Goal: Check status: Check status

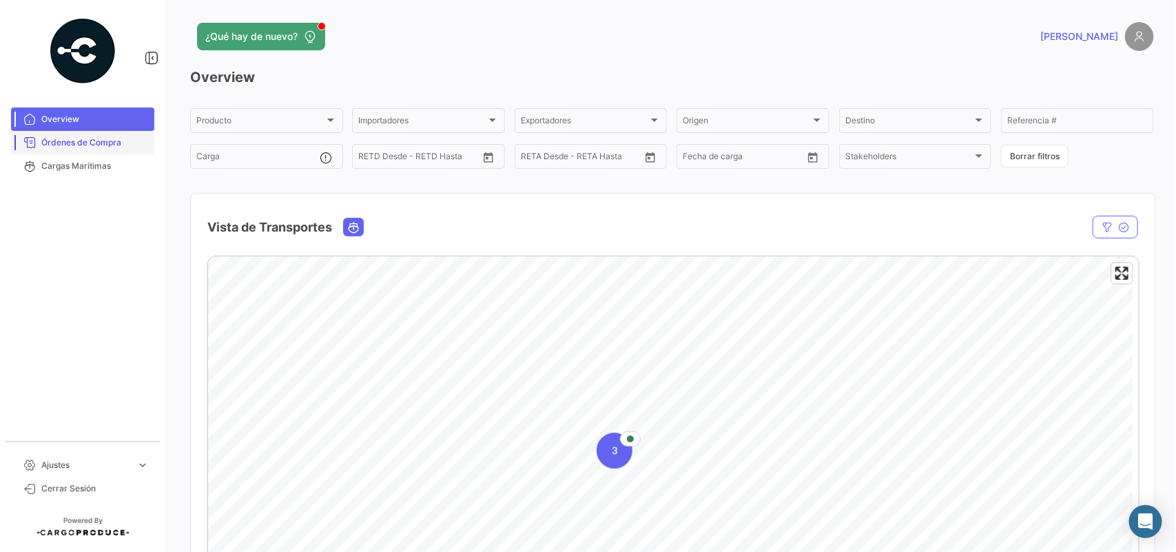
click at [98, 143] on span "Órdenes de Compra" at bounding box center [94, 142] width 107 height 12
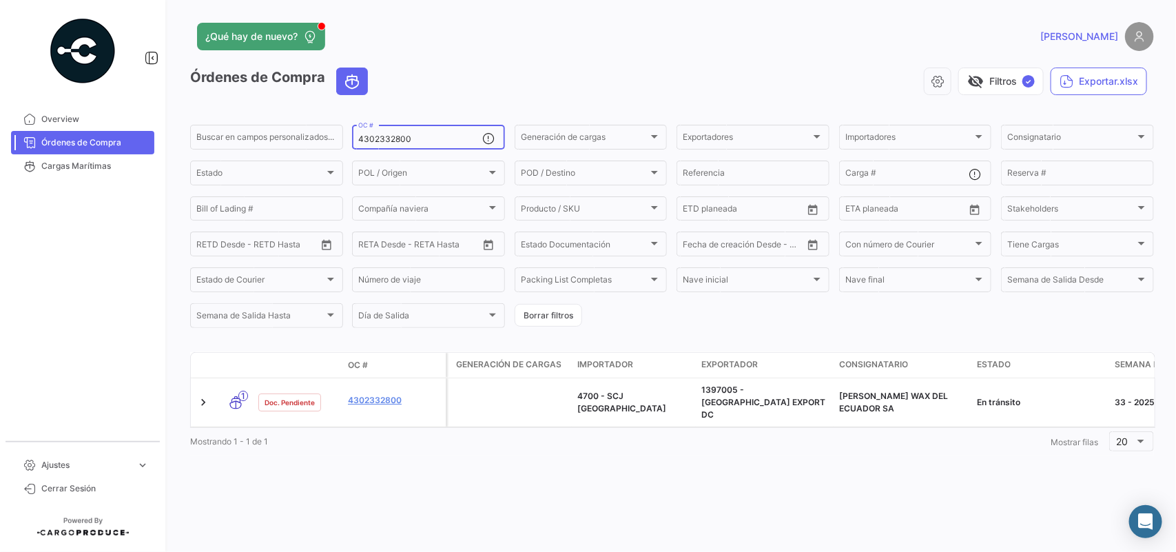
drag, startPoint x: 427, startPoint y: 141, endPoint x: 375, endPoint y: 146, distance: 51.9
click at [375, 146] on div "4302332800 OC #" at bounding box center [420, 136] width 124 height 27
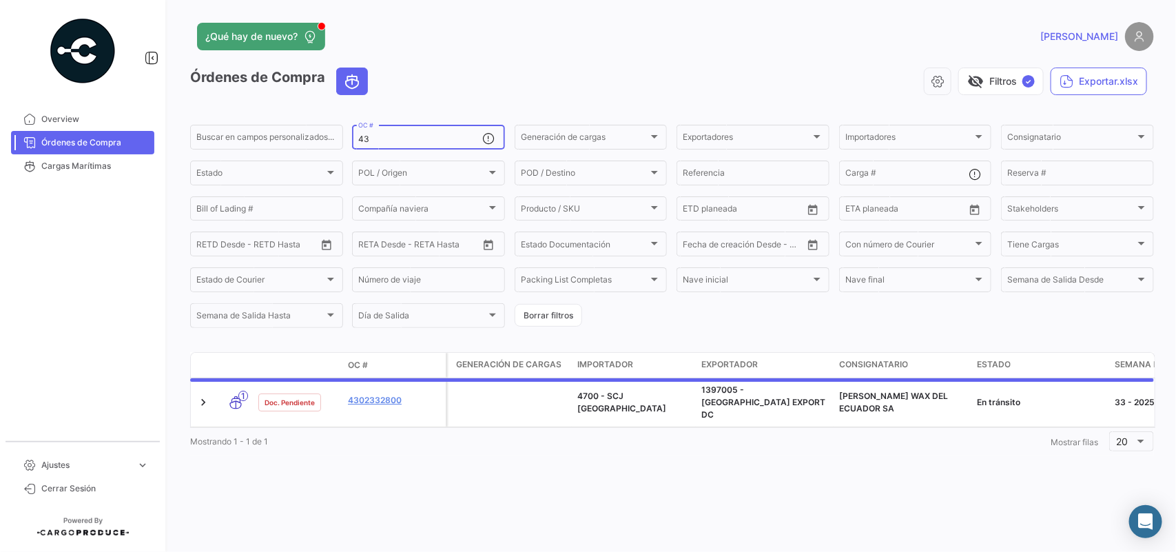
type input "4"
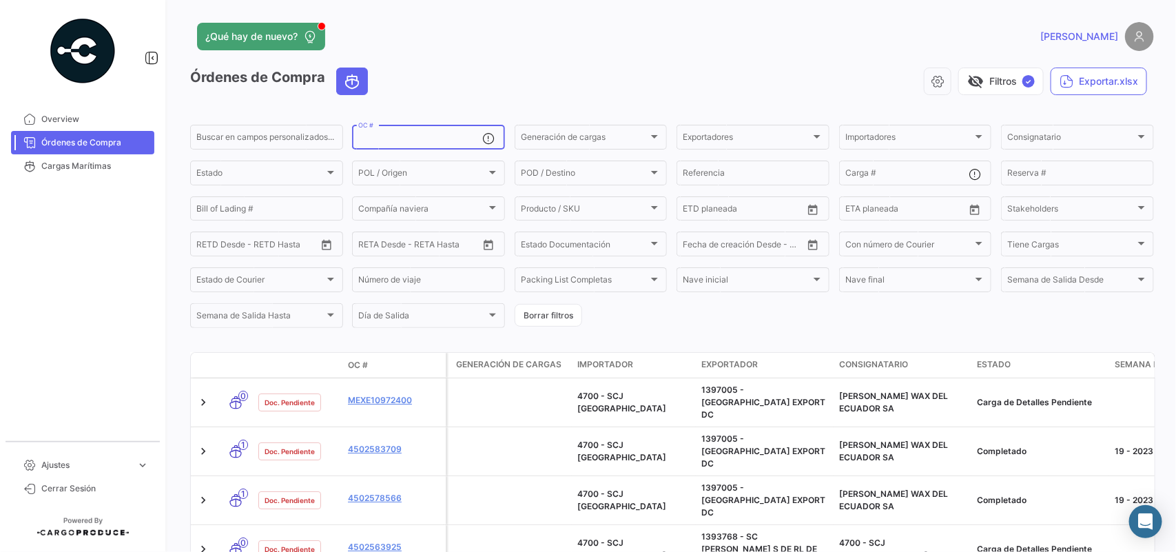
paste input "MEXF19383300"
type input "MEXF19383300"
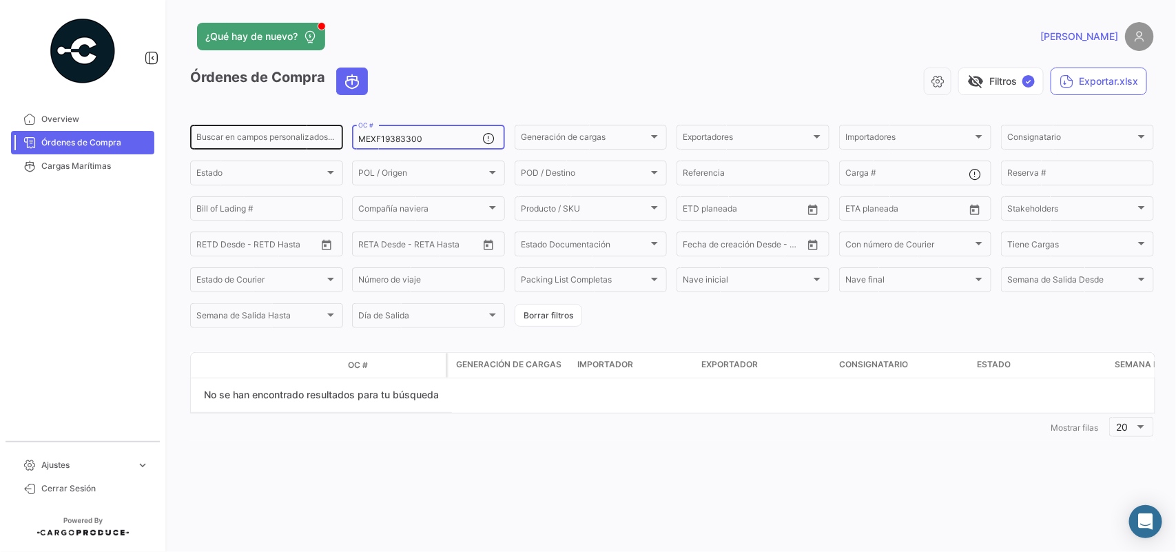
drag, startPoint x: 460, startPoint y: 136, endPoint x: 315, endPoint y: 143, distance: 144.8
click at [0, 0] on div "Buscar en [PERSON_NAME] personalizados... MEXF19383300 OC # Generación [PERSON_…" at bounding box center [0, 0] width 0 height 0
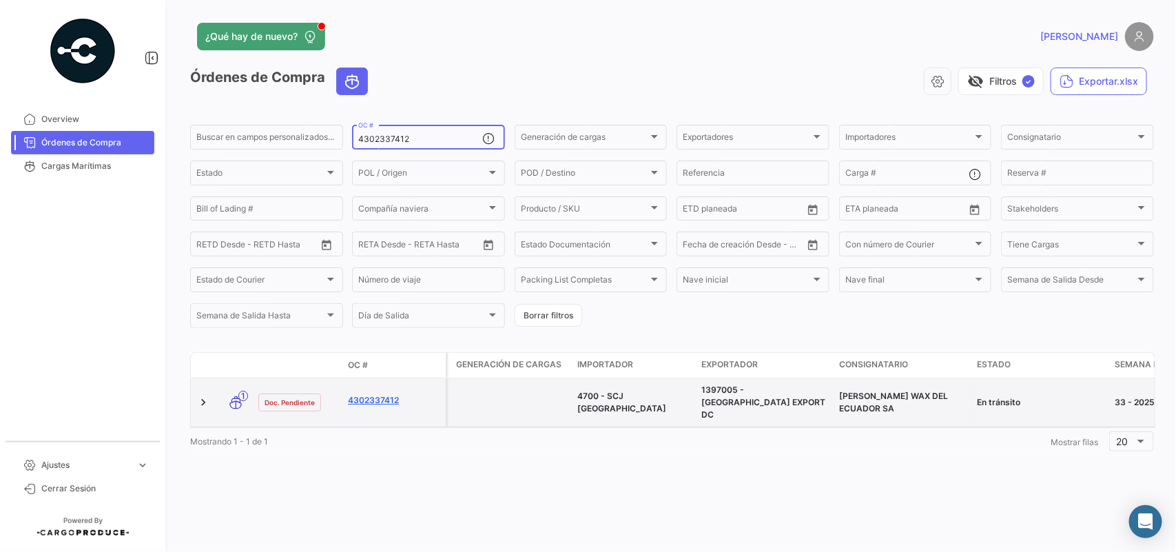
type input "4302337412"
click at [394, 397] on link "4302337412" at bounding box center [394, 400] width 92 height 12
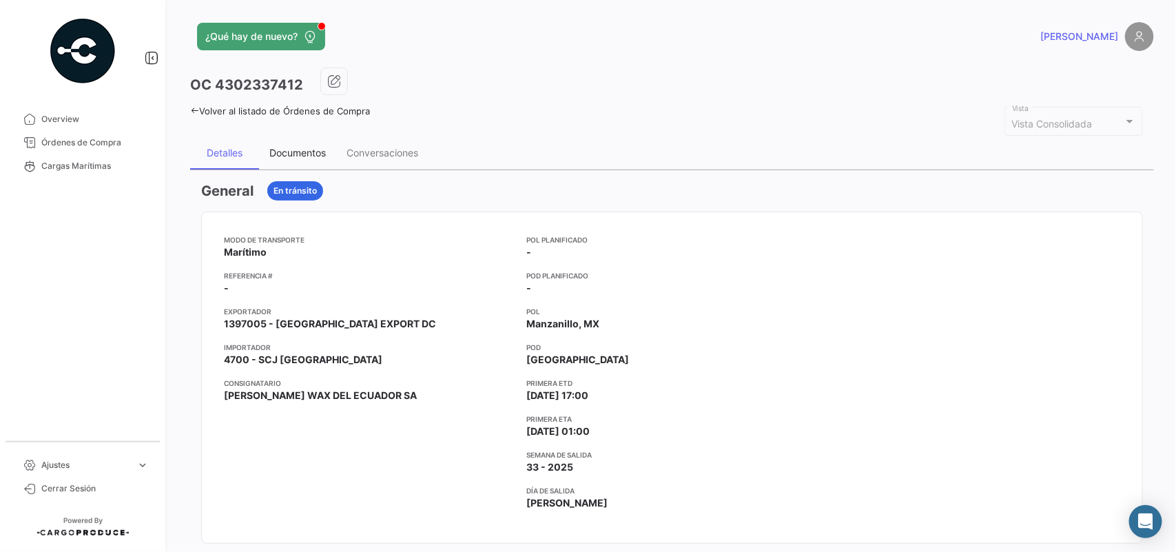
click at [300, 147] on div "Documentos" at bounding box center [297, 153] width 56 height 12
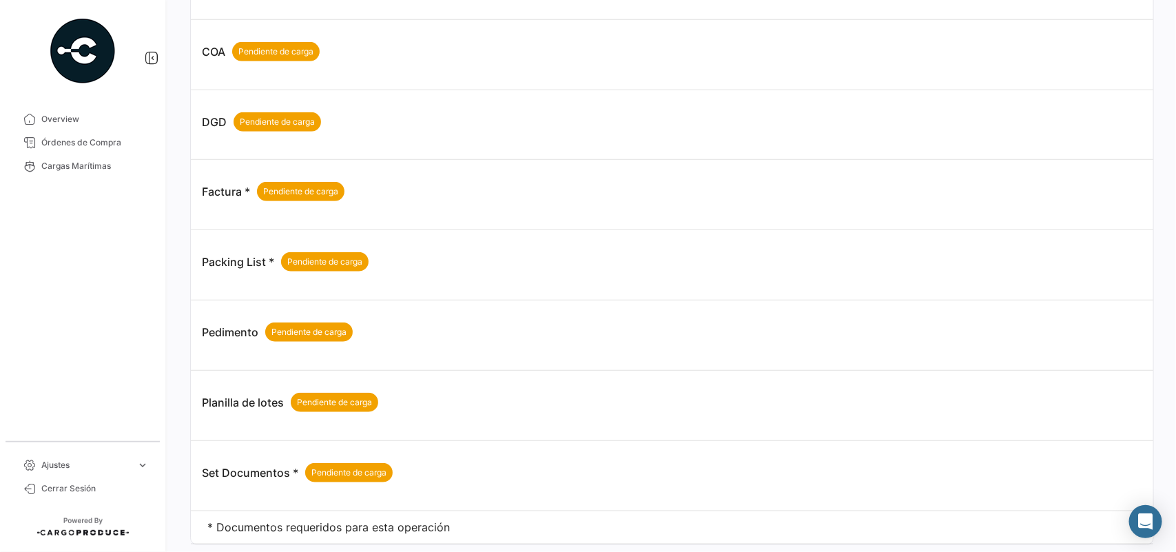
scroll to position [421, 0]
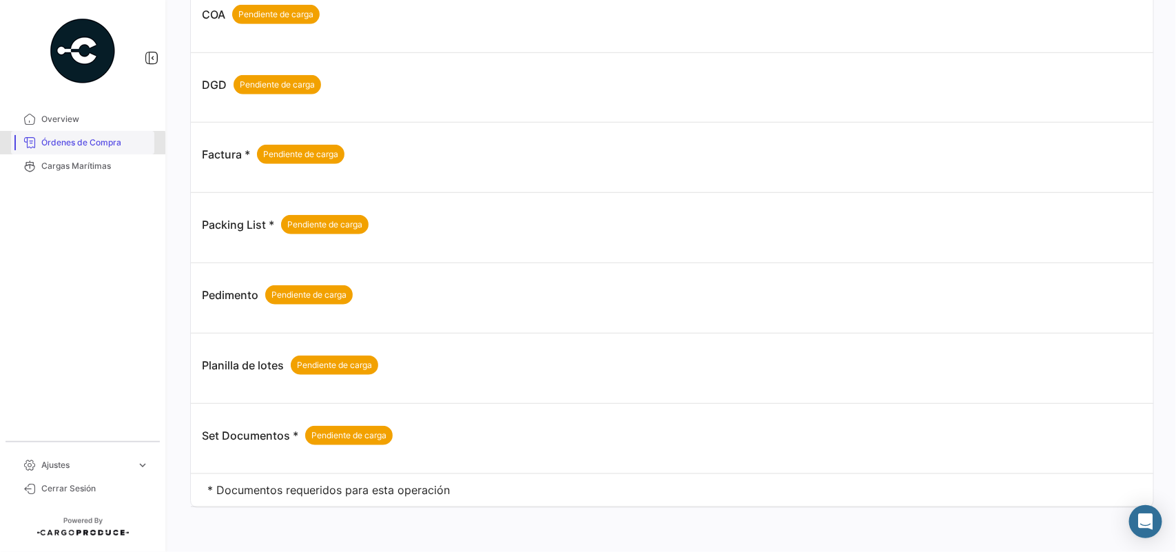
click at [54, 145] on span "Órdenes de Compra" at bounding box center [94, 142] width 107 height 12
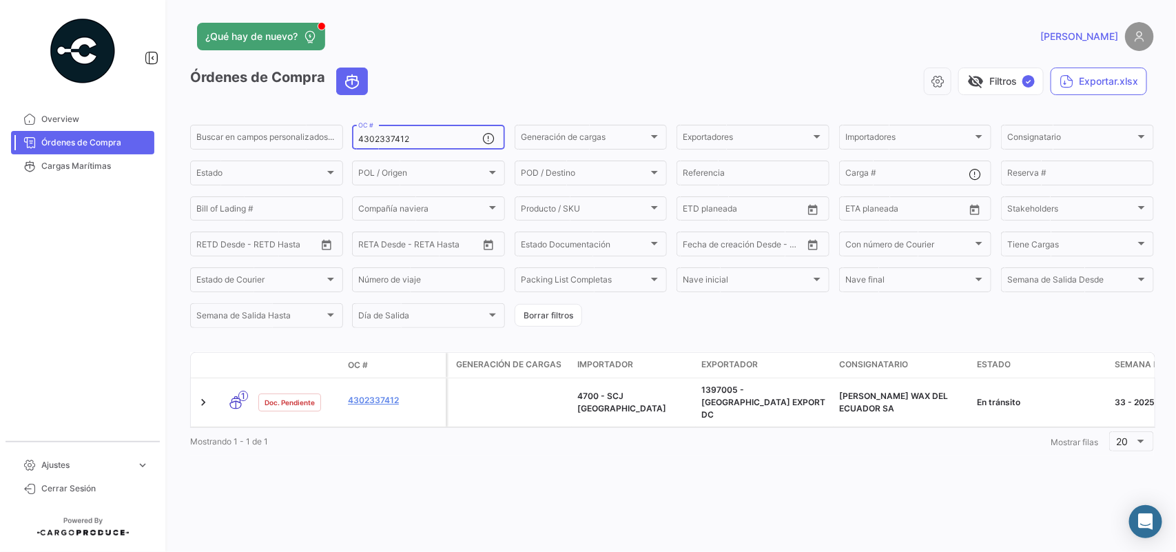
click at [420, 138] on input "4302337412" at bounding box center [420, 139] width 124 height 10
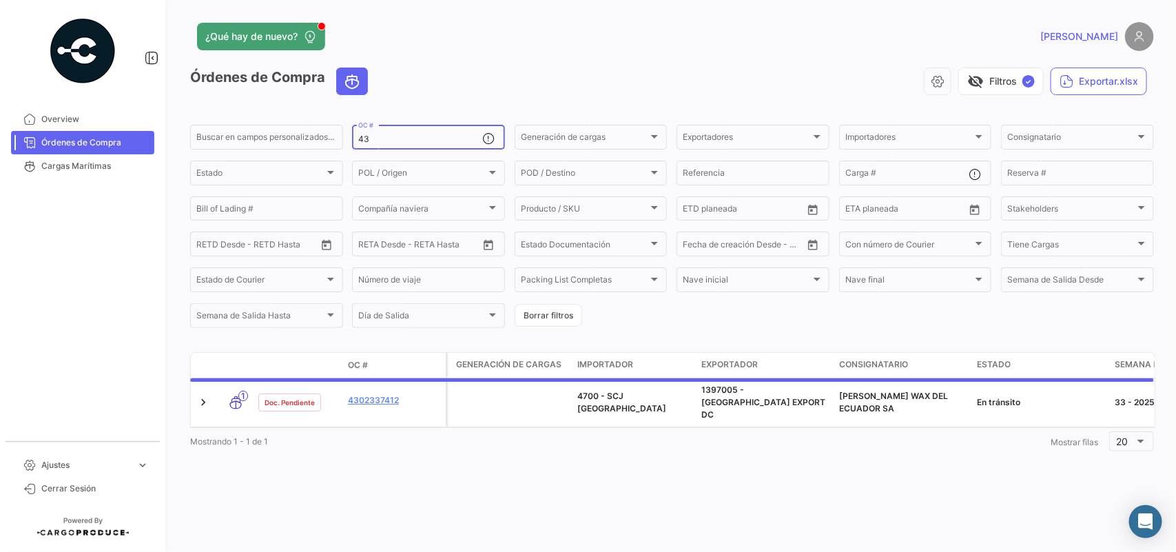
type input "4"
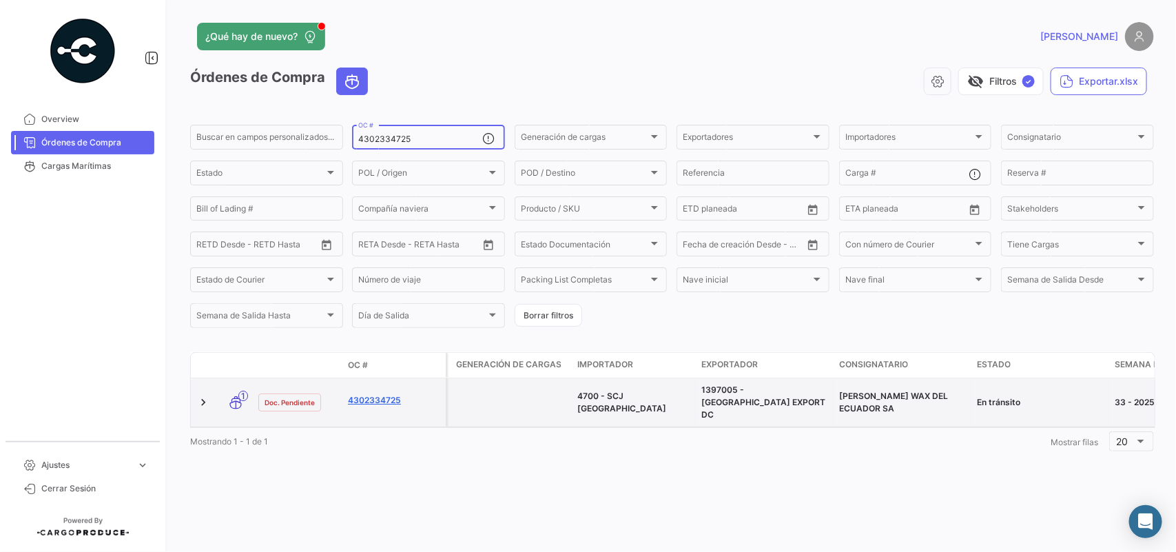
type input "4302334725"
click at [384, 394] on link "4302334725" at bounding box center [394, 400] width 92 height 12
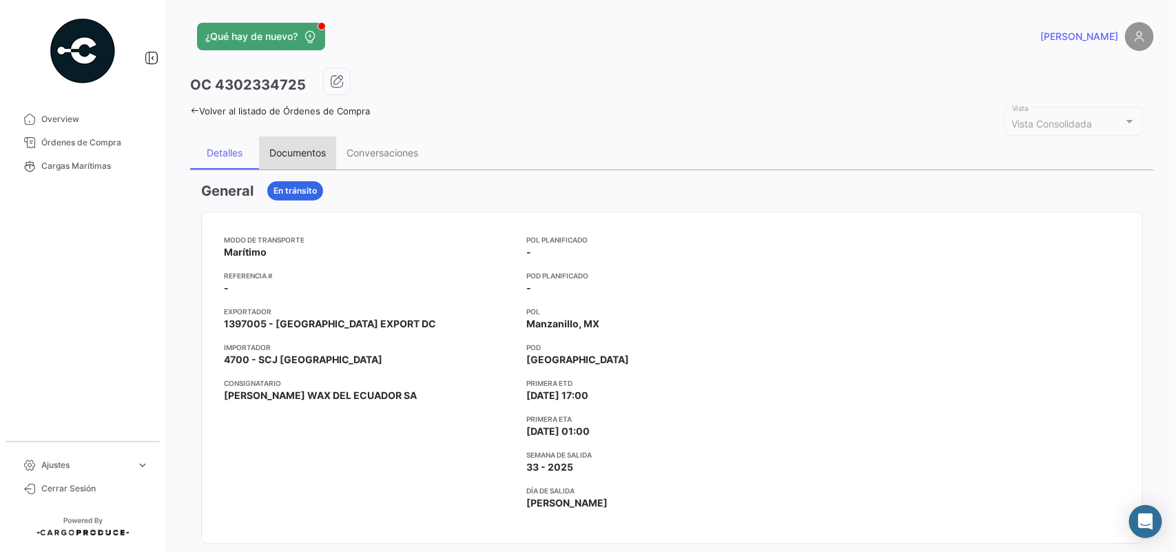
click at [322, 147] on div "Documentos" at bounding box center [297, 153] width 56 height 12
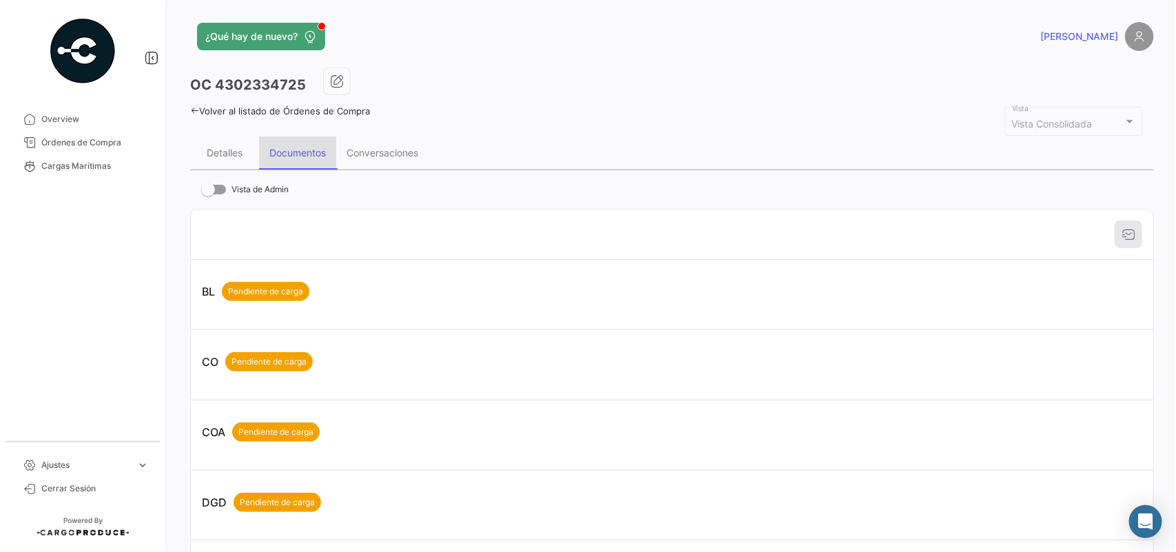
click at [322, 147] on div "Documentos" at bounding box center [297, 153] width 56 height 12
